Goal: Transaction & Acquisition: Book appointment/travel/reservation

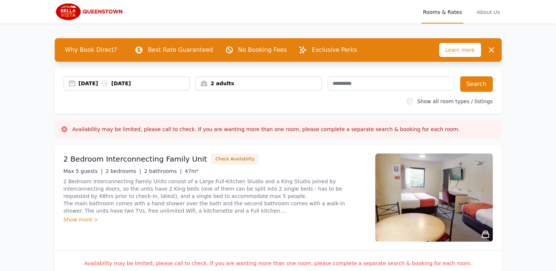
click at [255, 85] on div "2 adults" at bounding box center [259, 83] width 126 height 7
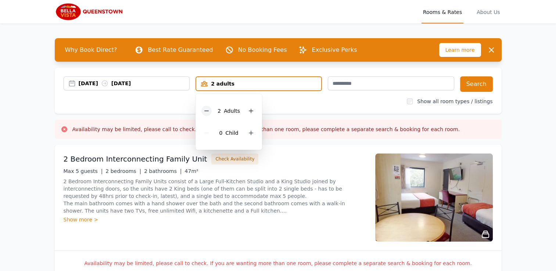
click at [206, 111] on icon at bounding box center [207, 111] width 6 height 6
click at [474, 86] on button "Search" at bounding box center [476, 83] width 33 height 15
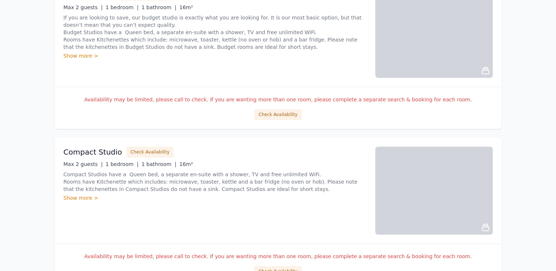
scroll to position [552, 0]
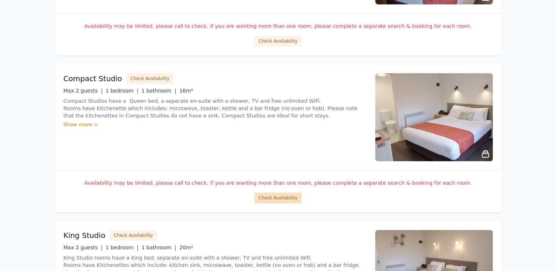
click at [280, 196] on button "Check Availability" at bounding box center [278, 198] width 47 height 11
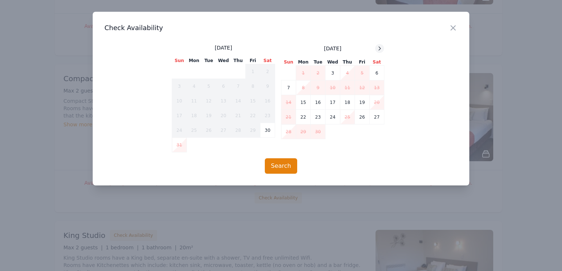
click at [378, 49] on icon at bounding box center [380, 49] width 6 height 6
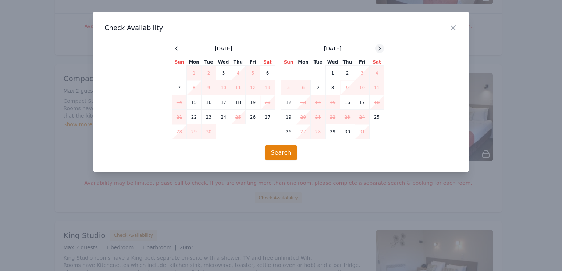
click at [378, 49] on icon at bounding box center [380, 49] width 6 height 6
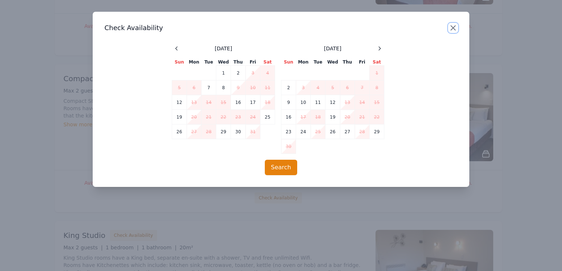
click at [455, 25] on icon "button" at bounding box center [453, 28] width 9 height 9
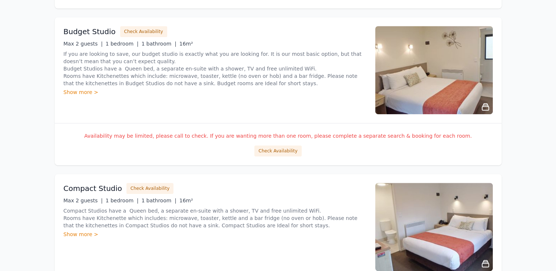
scroll to position [441, 0]
click at [287, 150] on button "Check Availability" at bounding box center [278, 151] width 47 height 11
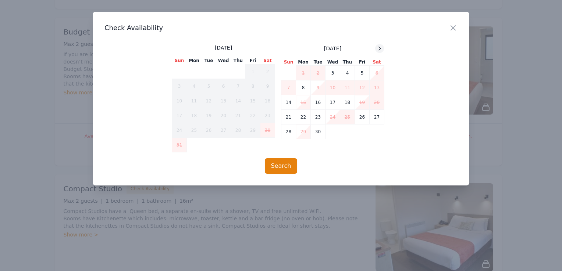
click at [378, 51] on icon at bounding box center [380, 49] width 6 height 6
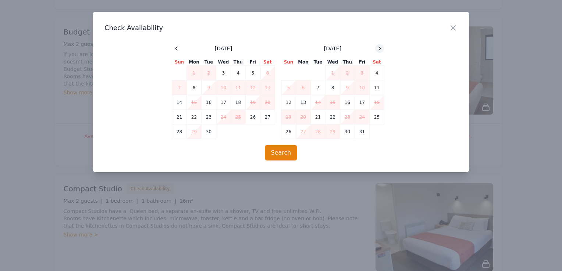
click at [378, 51] on icon at bounding box center [380, 49] width 6 height 6
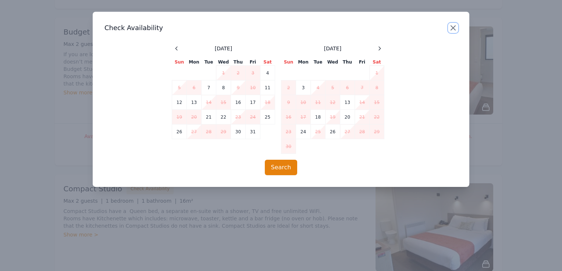
click at [454, 28] on icon "button" at bounding box center [453, 28] width 9 height 9
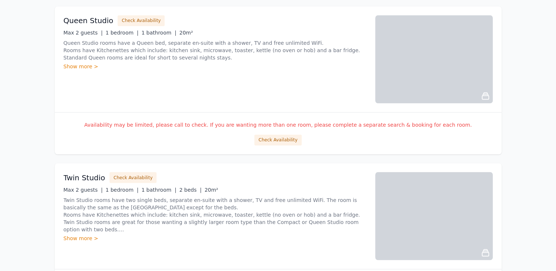
scroll to position [1250, 0]
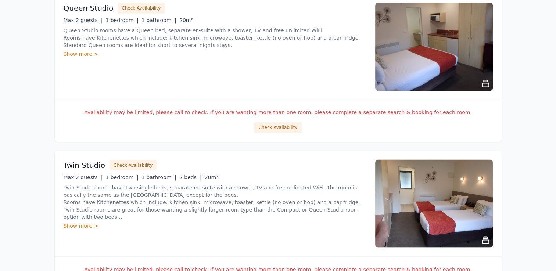
click at [281, 128] on button "Check Availability" at bounding box center [278, 127] width 47 height 11
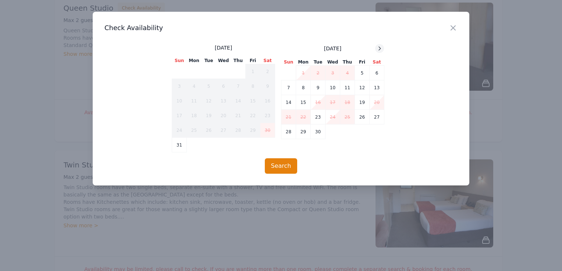
click at [382, 50] on icon at bounding box center [380, 49] width 6 height 6
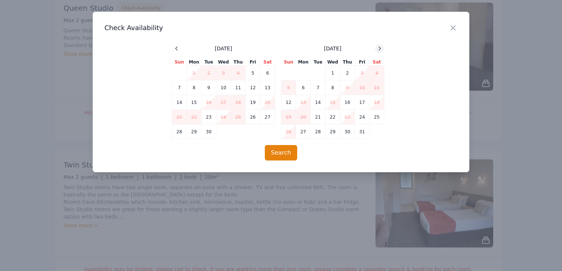
click at [382, 50] on icon at bounding box center [380, 49] width 6 height 6
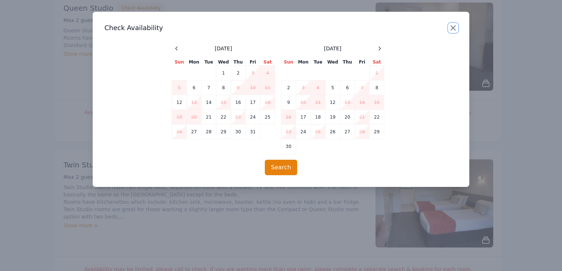
click at [451, 30] on icon "button" at bounding box center [453, 28] width 4 height 4
